Goal: Information Seeking & Learning: Learn about a topic

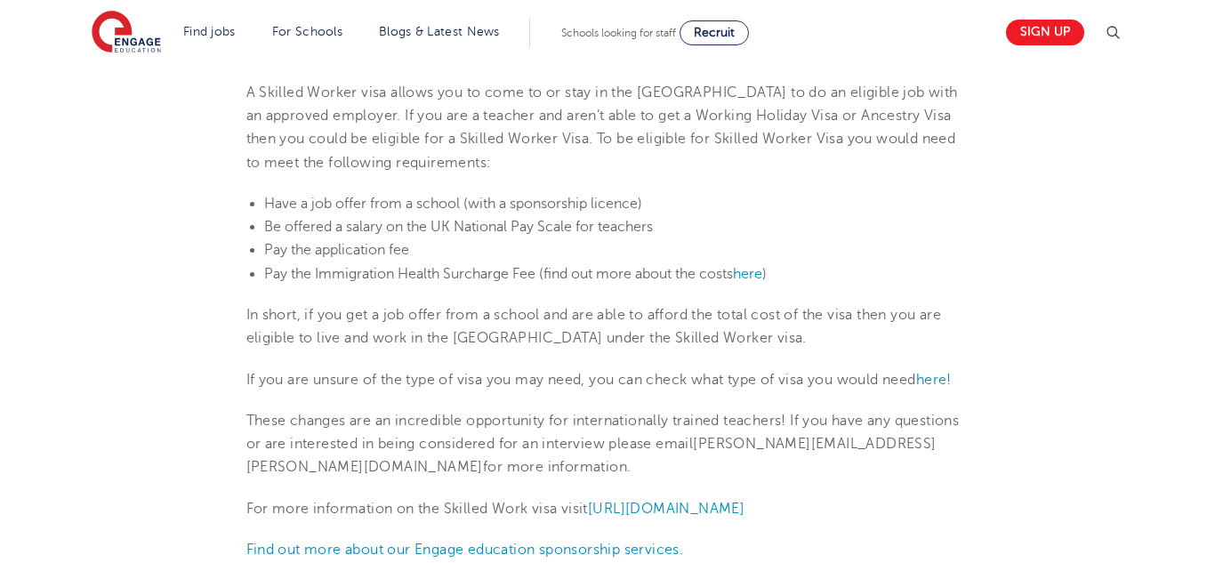
scroll to position [695, 0]
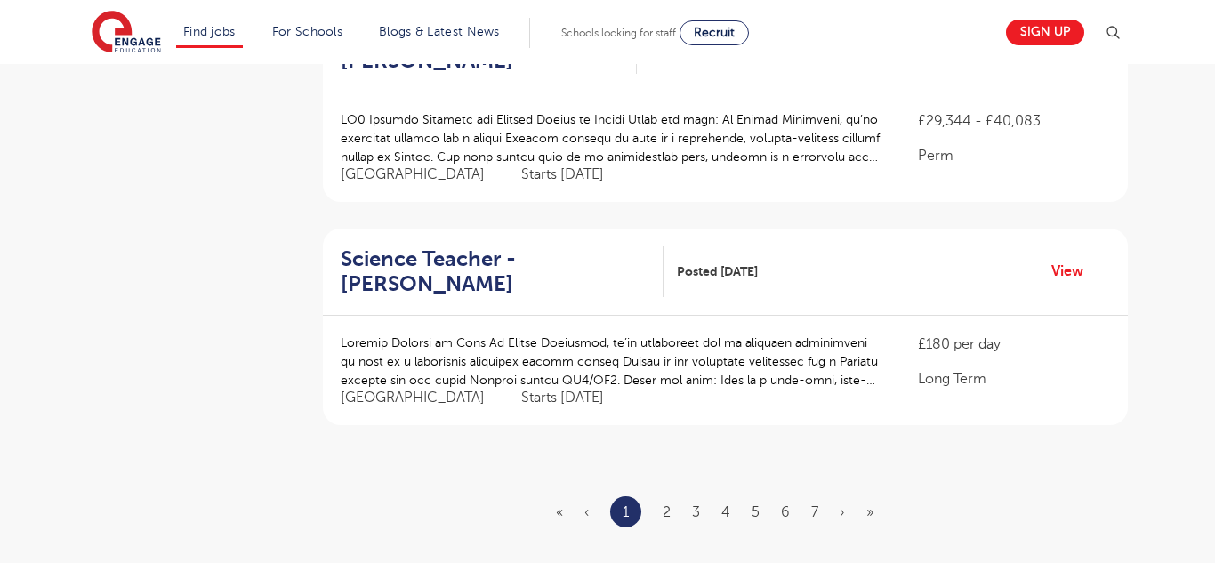
scroll to position [2027, 0]
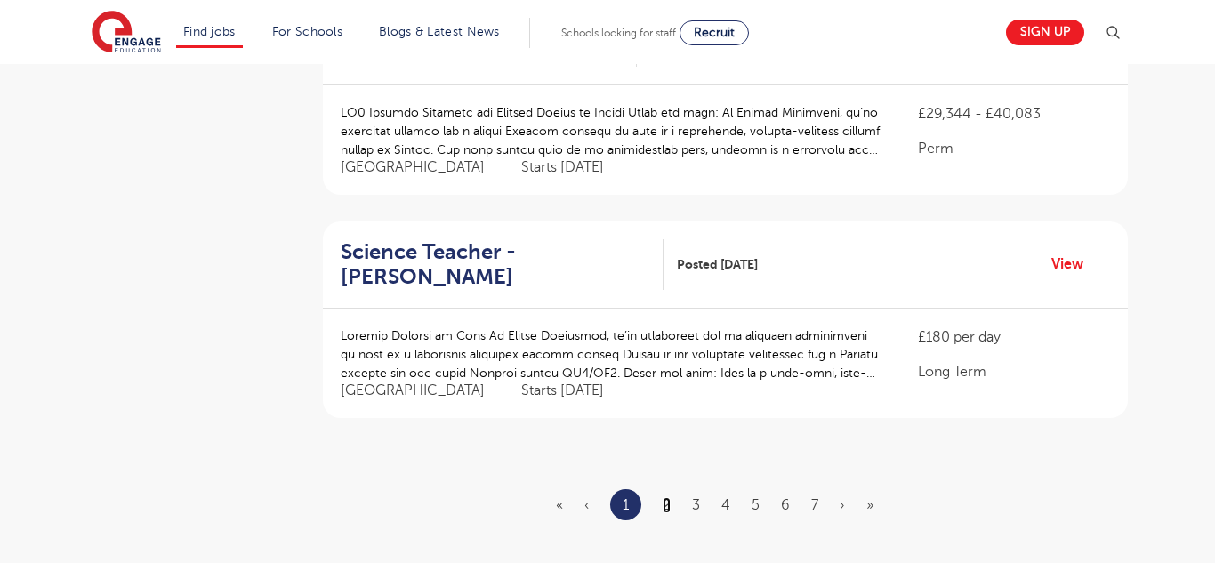
click at [666, 497] on link "2" at bounding box center [666, 505] width 8 height 16
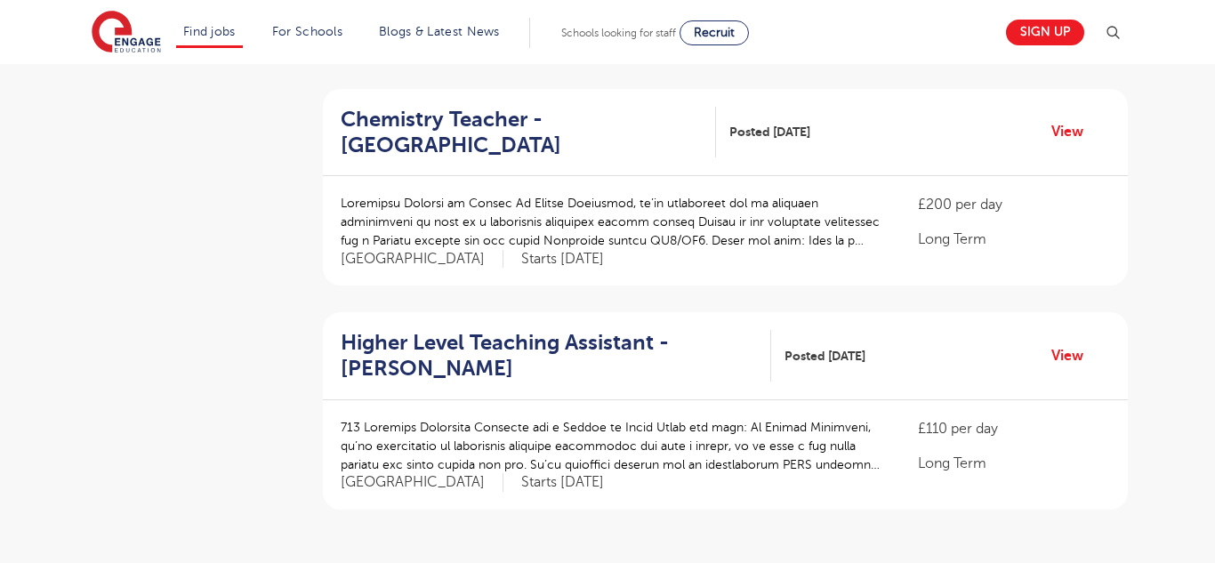
scroll to position [1957, 0]
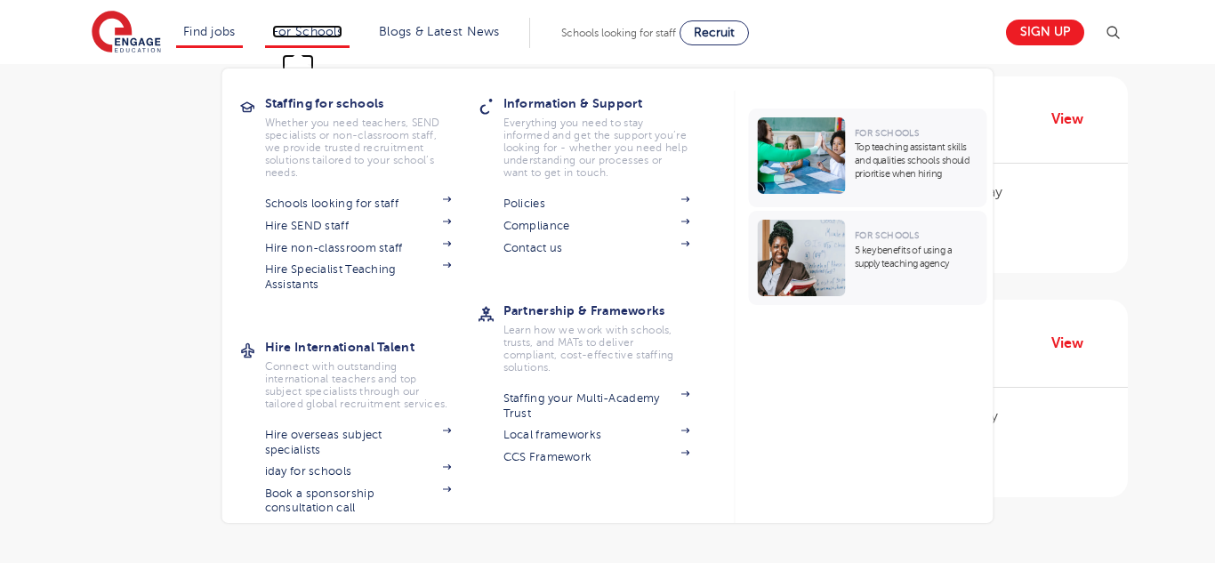
click at [312, 36] on link "For Schools" at bounding box center [307, 31] width 70 height 13
